Goal: Transaction & Acquisition: Purchase product/service

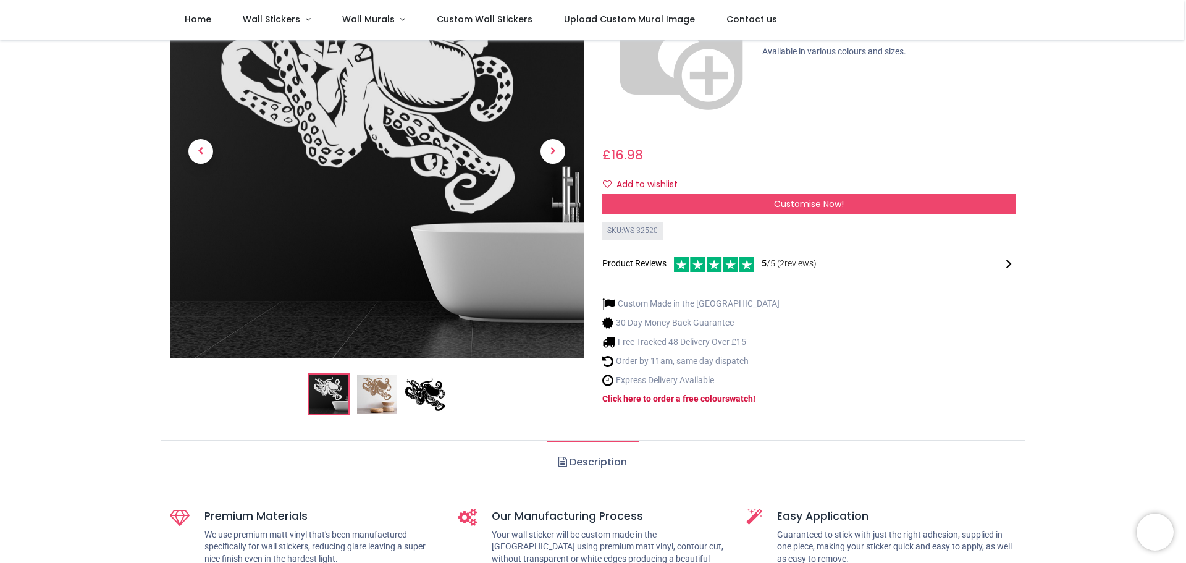
scroll to position [185, 0]
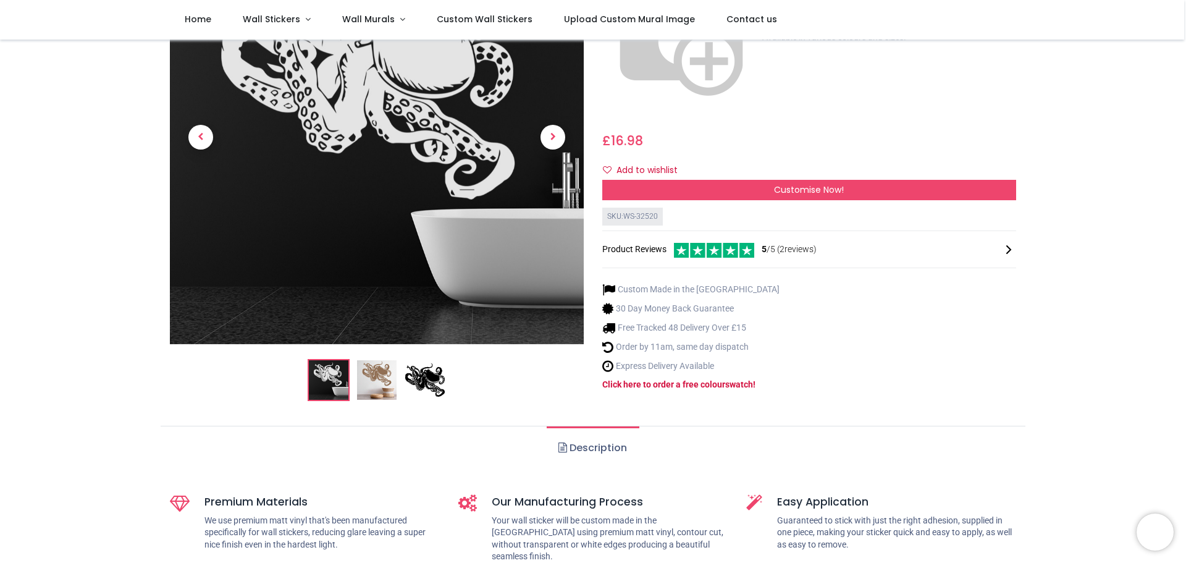
click at [387, 360] on img at bounding box center [377, 380] width 40 height 40
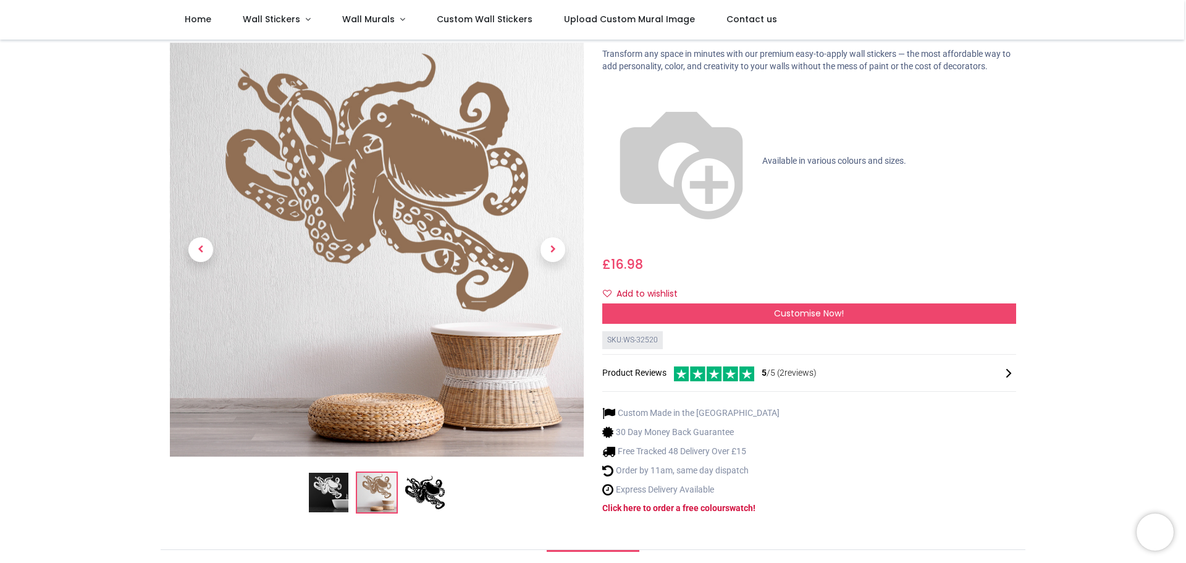
scroll to position [0, 0]
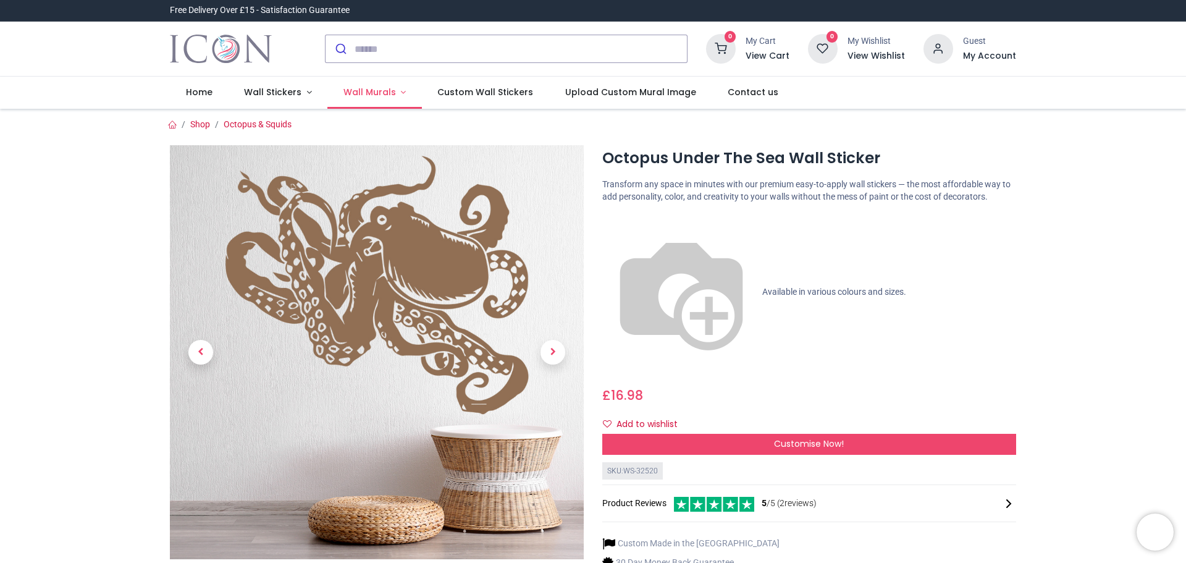
click at [358, 92] on span "Wall Murals" at bounding box center [369, 92] width 52 height 12
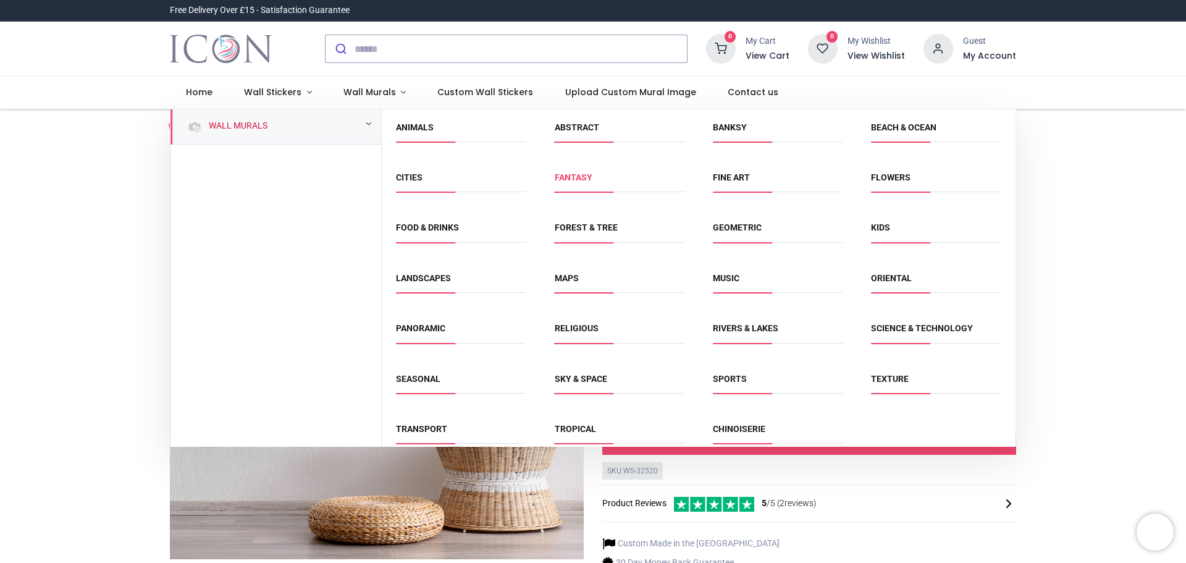
click at [576, 173] on link "Fantasy" at bounding box center [574, 177] width 38 height 10
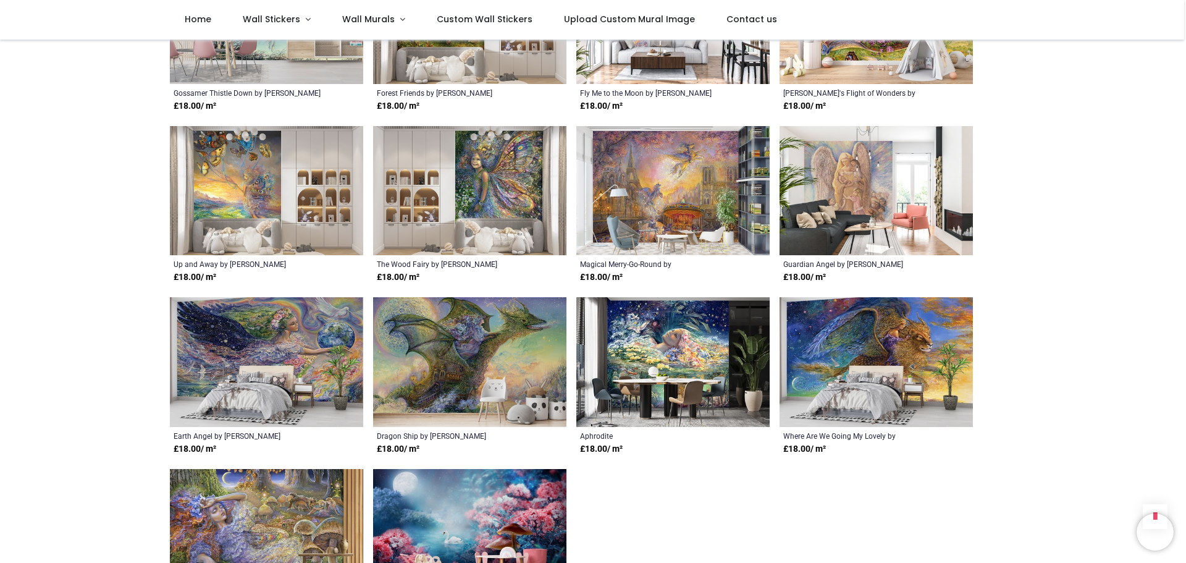
scroll to position [865, 0]
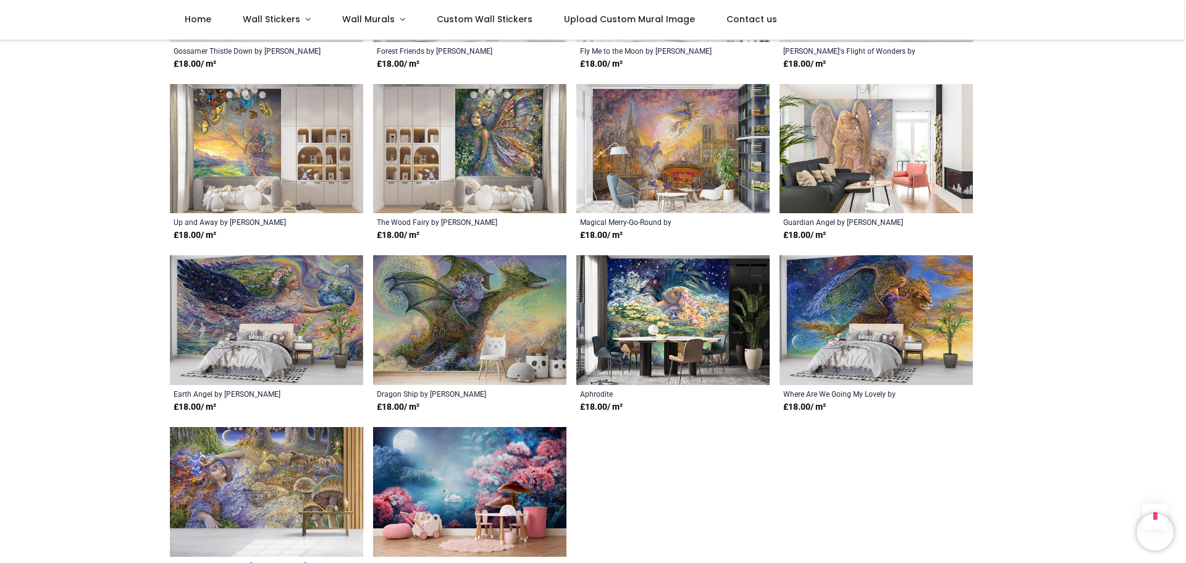
click at [431, 331] on img at bounding box center [469, 320] width 193 height 130
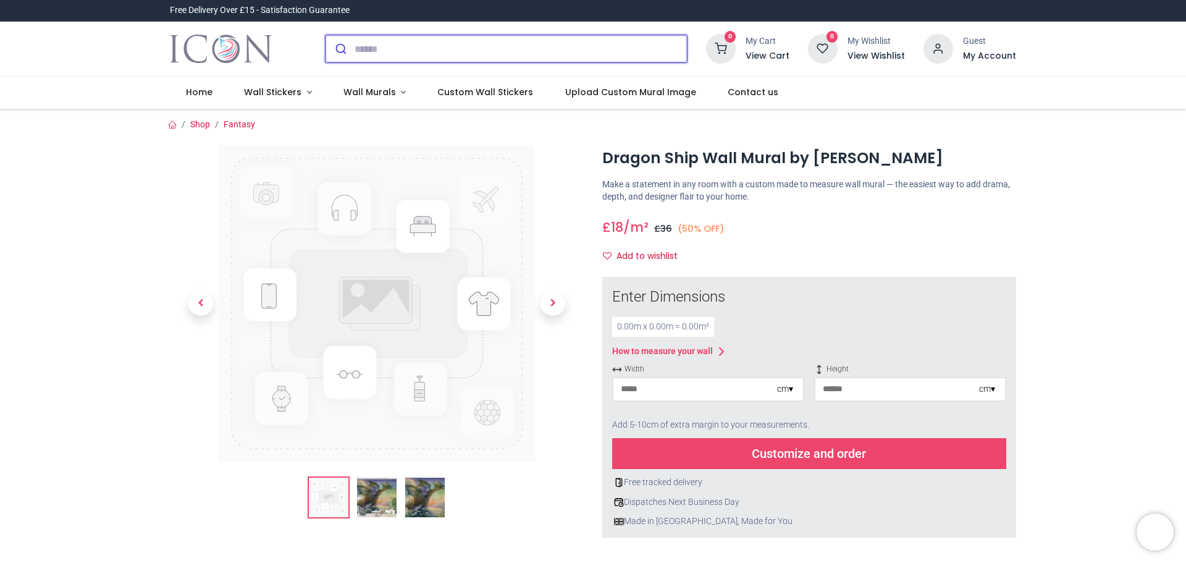
click at [393, 47] on input "search" at bounding box center [521, 48] width 332 height 27
type input "*"
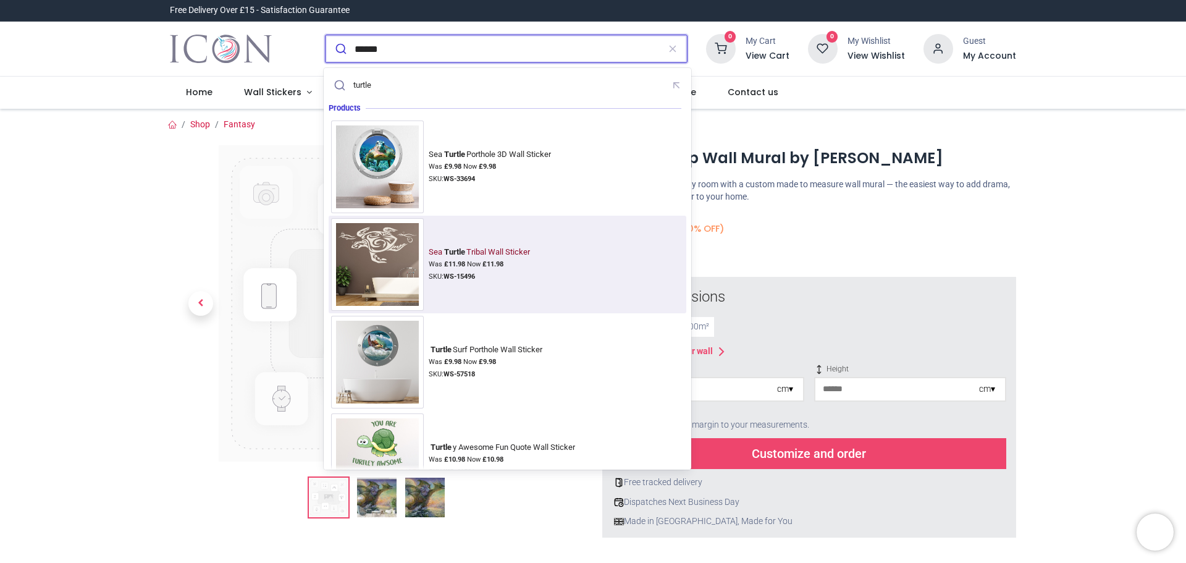
click at [364, 246] on img at bounding box center [377, 264] width 93 height 93
click at [437, 258] on div "Sea Turtle Tribal Wall Sticker Was £ 11.98 Now £ 11.98 SKU: WS-15496" at bounding box center [482, 264] width 106 height 35
type input "******"
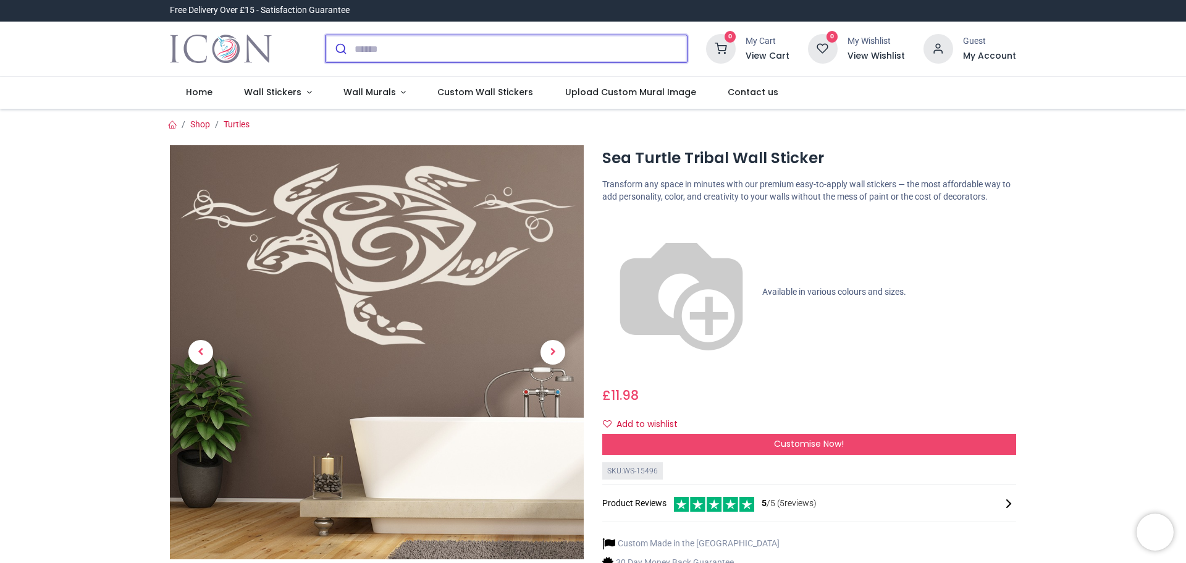
click at [431, 57] on input "search" at bounding box center [521, 48] width 332 height 27
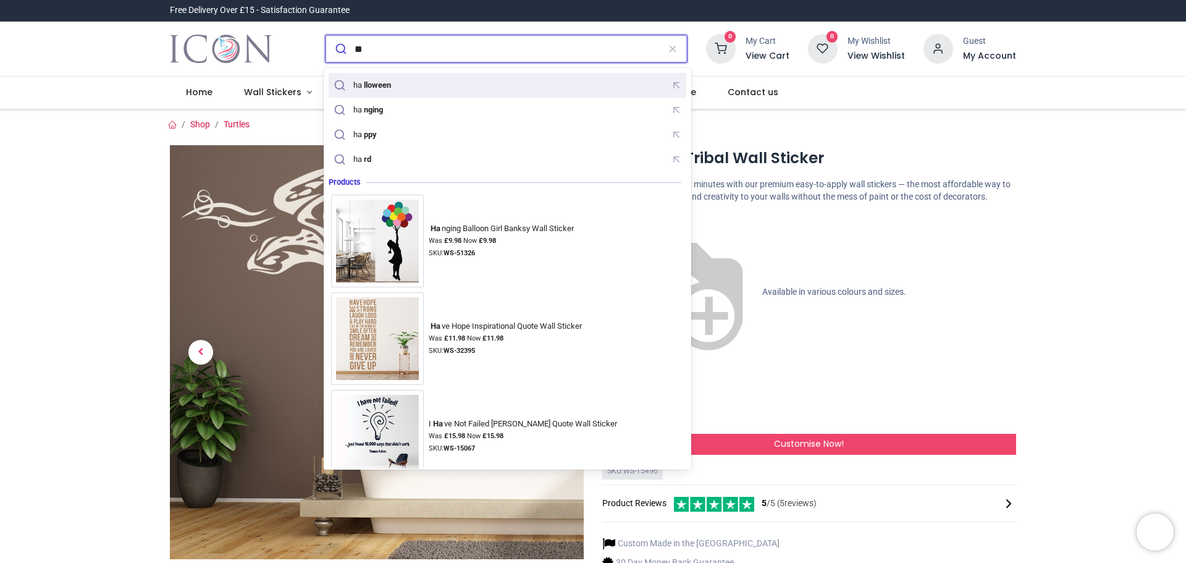
click at [389, 90] on mark "lloween" at bounding box center [377, 84] width 30 height 12
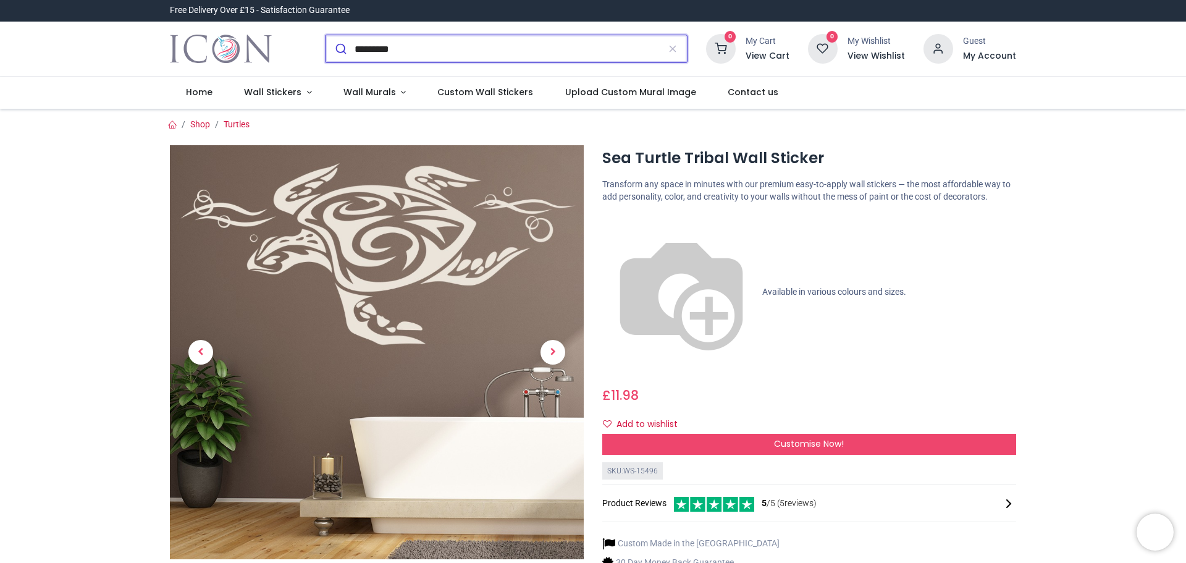
type input "*********"
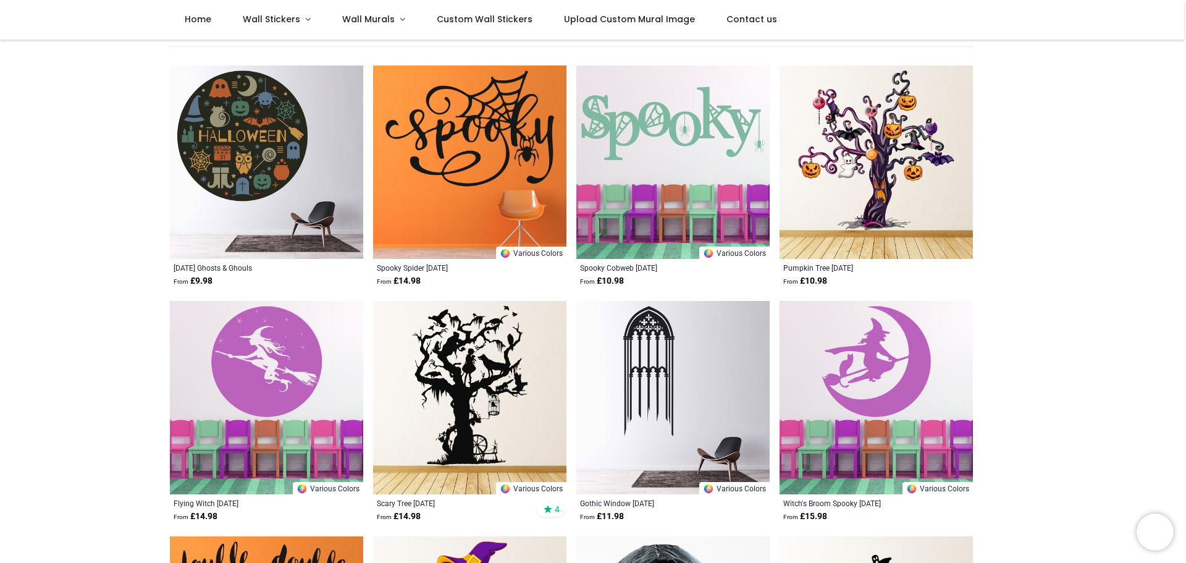
scroll to position [124, 0]
click at [859, 195] on img at bounding box center [875, 161] width 193 height 193
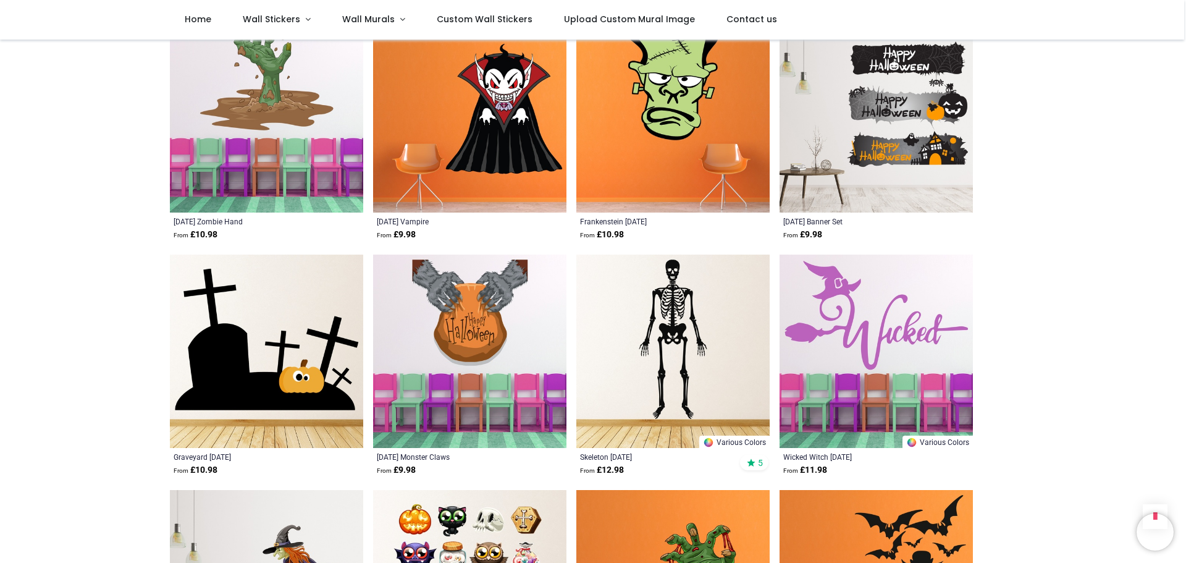
scroll to position [1112, 0]
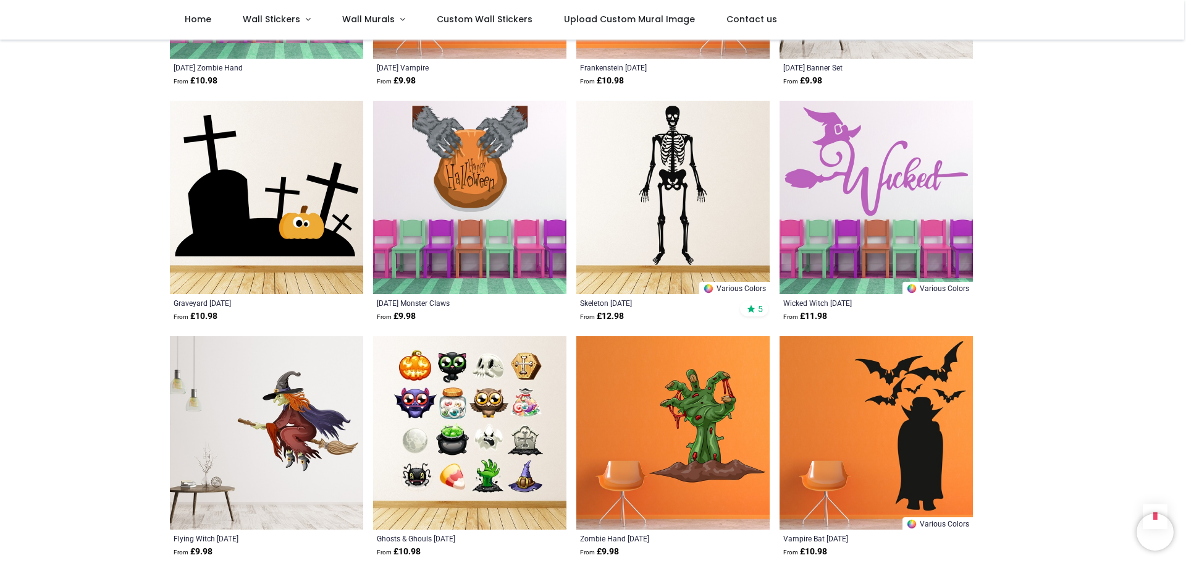
scroll to position [1297, 0]
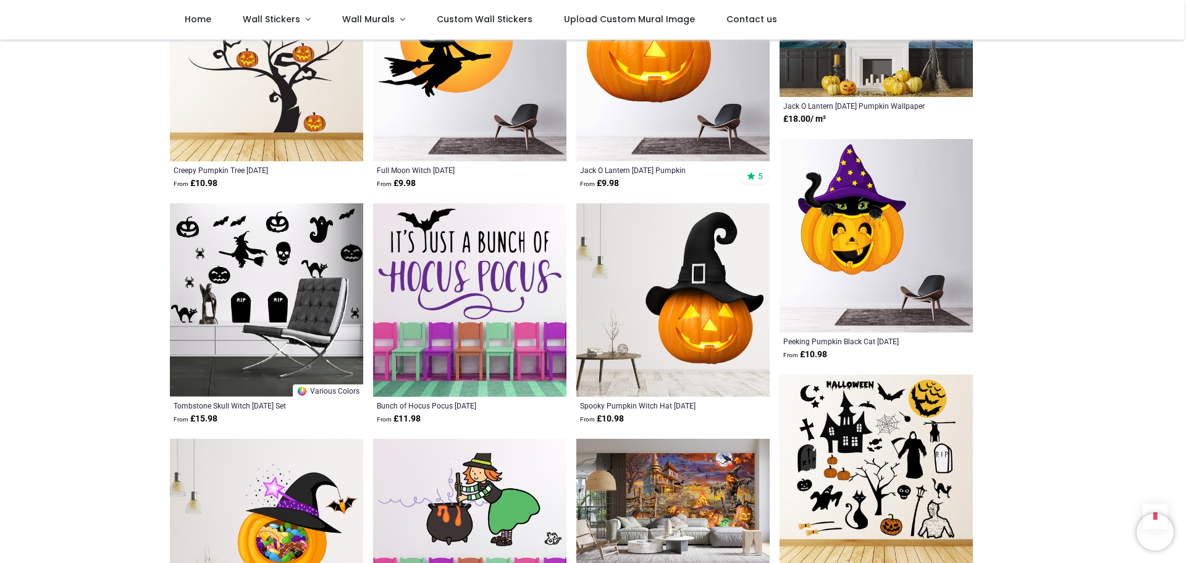
scroll to position [2594, 0]
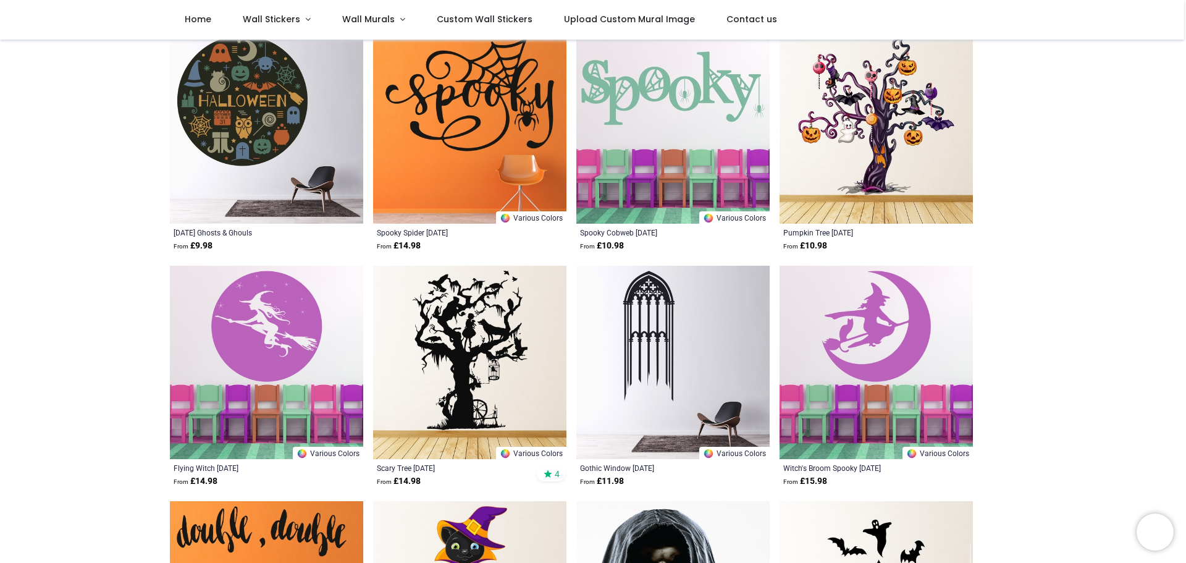
scroll to position [185, 0]
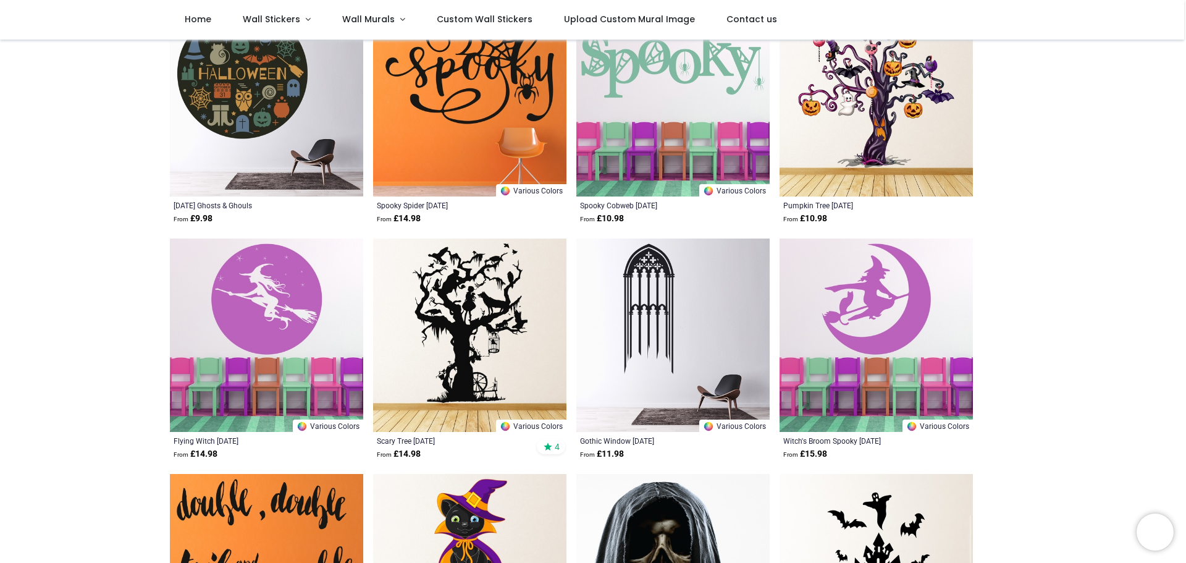
click at [430, 307] on img at bounding box center [469, 334] width 193 height 193
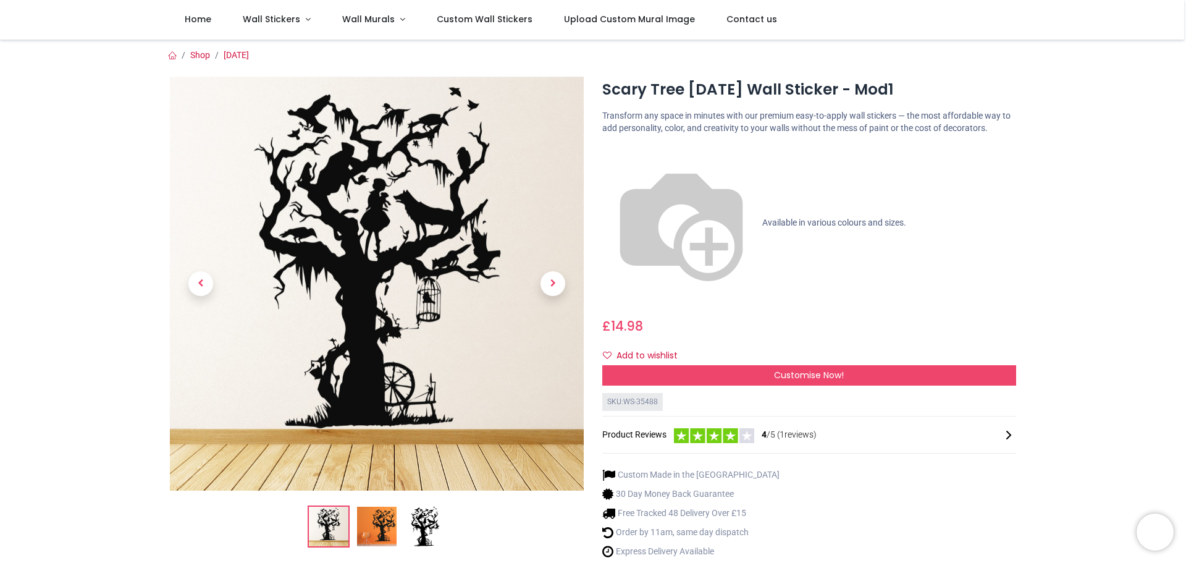
scroll to position [124, 0]
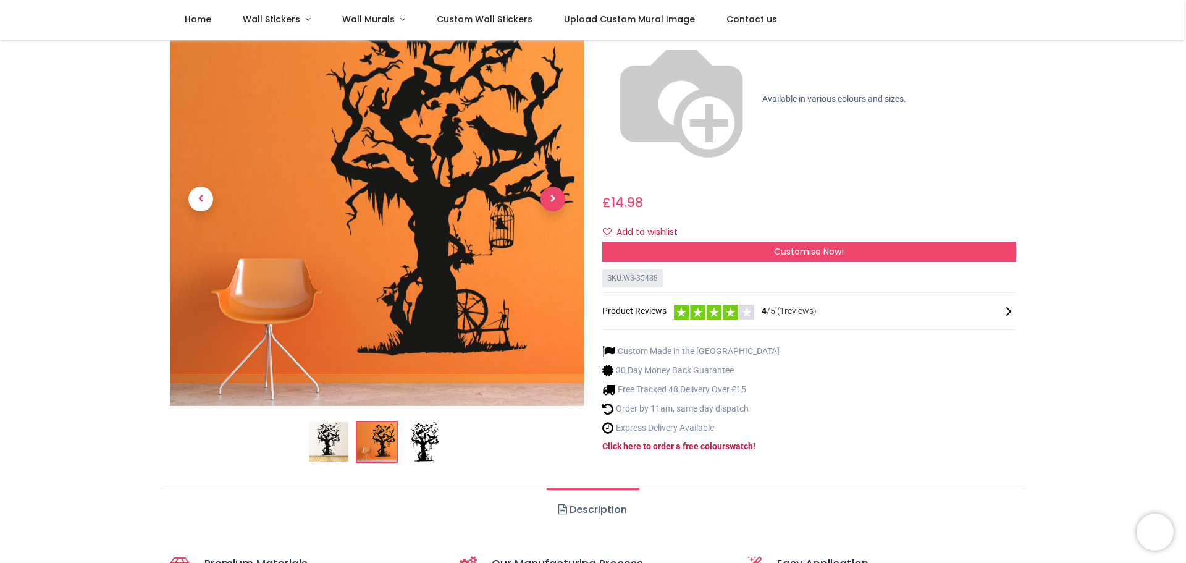
click at [547, 187] on span "Next" at bounding box center [552, 199] width 25 height 25
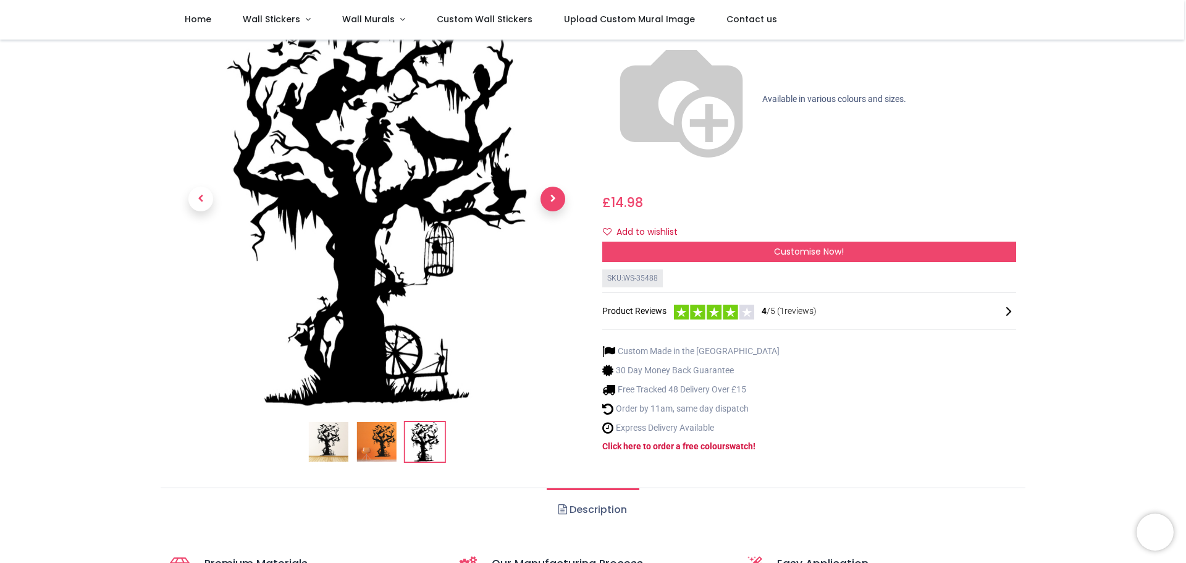
click at [547, 187] on span "Next" at bounding box center [552, 199] width 25 height 25
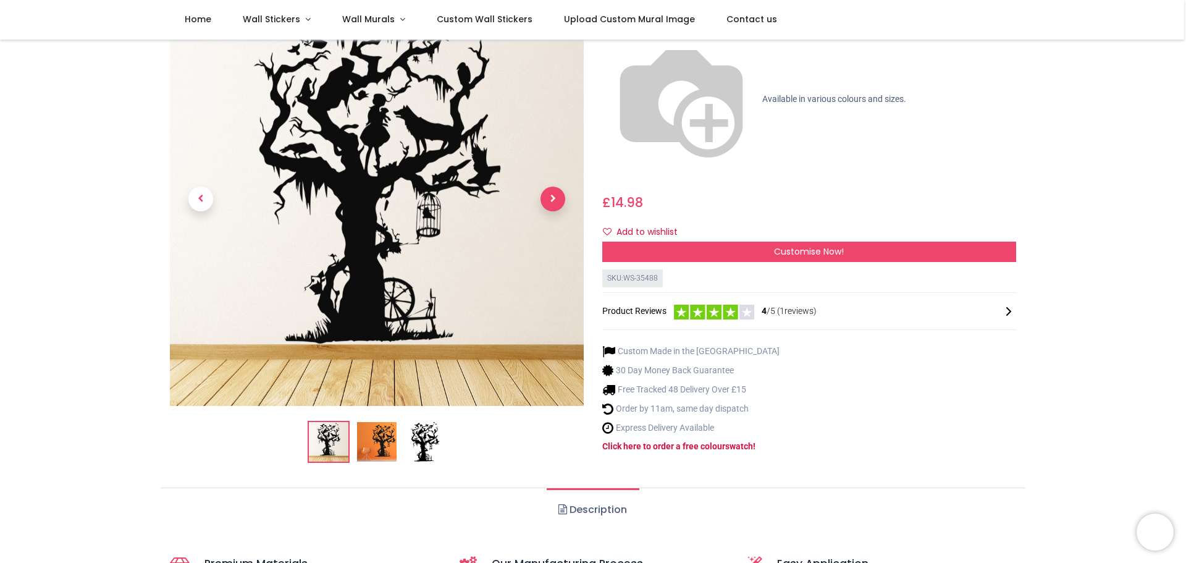
click at [547, 187] on span "Next" at bounding box center [552, 199] width 25 height 25
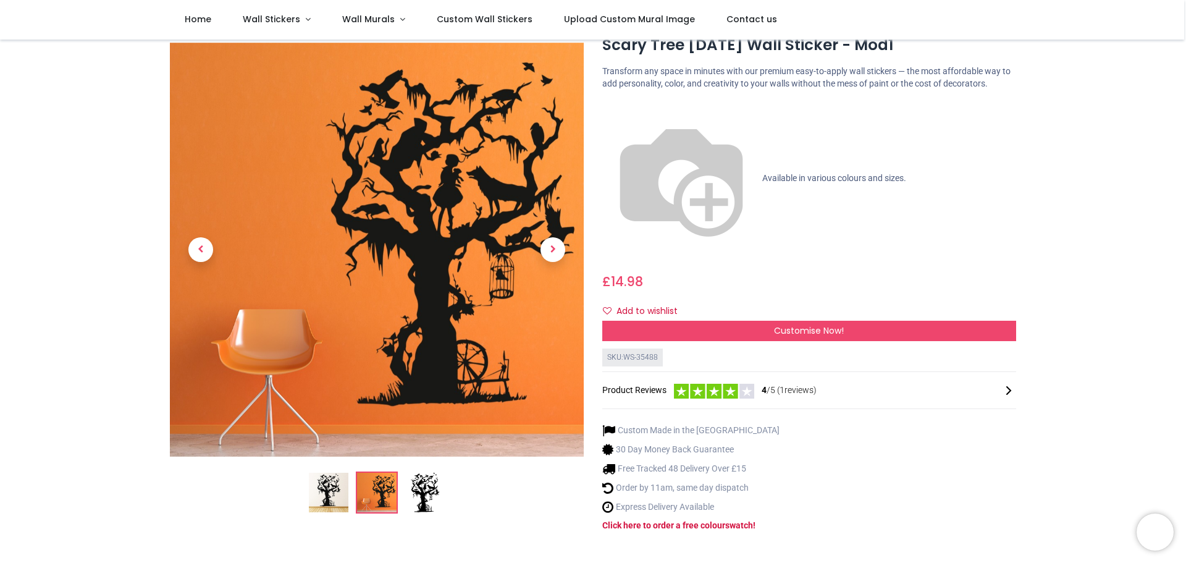
scroll to position [0, 0]
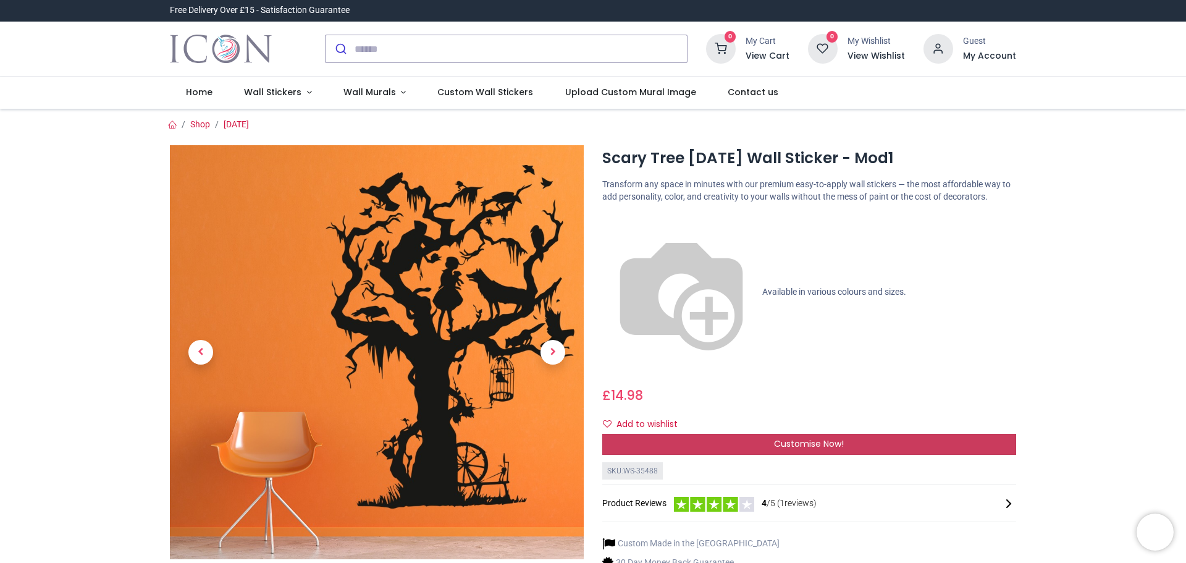
click at [764, 434] on div "Customise Now!" at bounding box center [809, 444] width 414 height 21
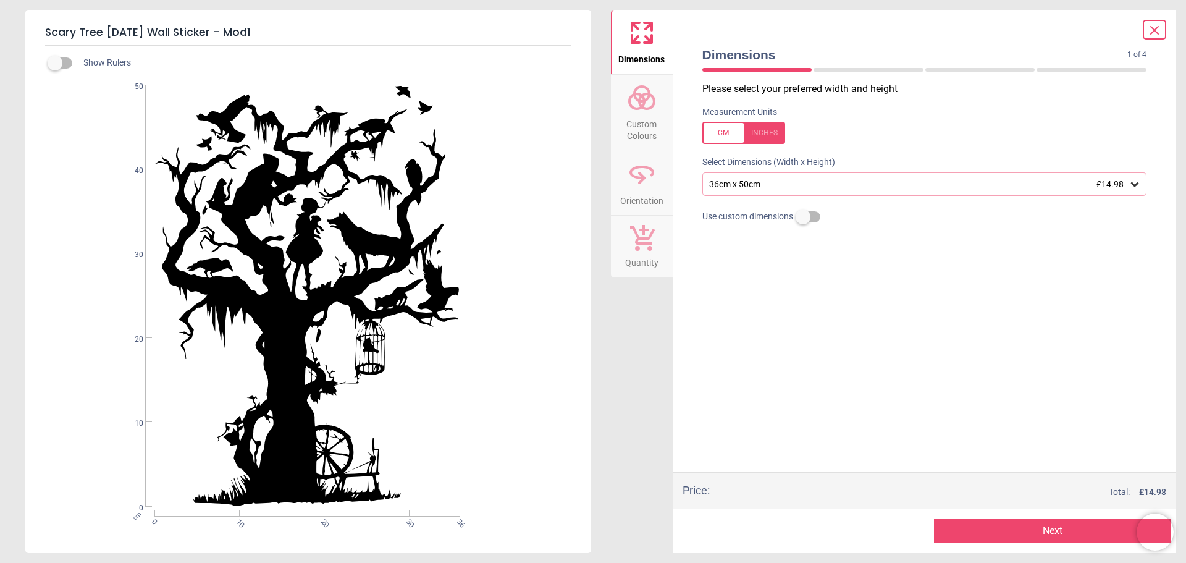
click at [1136, 187] on icon at bounding box center [1134, 184] width 12 height 12
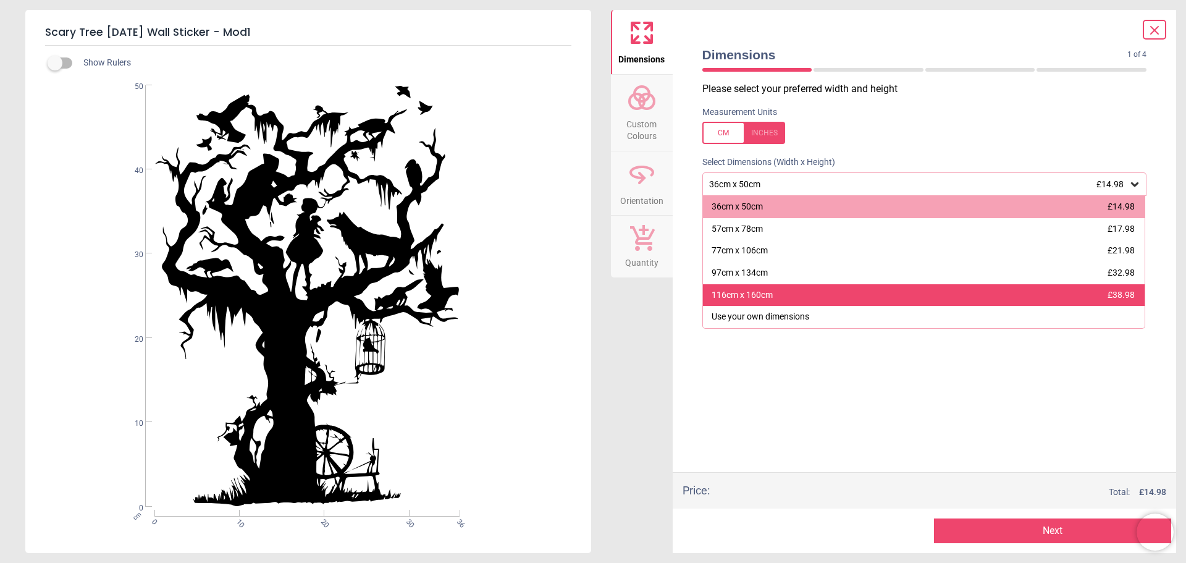
click at [756, 299] on div "116cm x 160cm" at bounding box center [742, 295] width 61 height 12
